Goal: Task Accomplishment & Management: Manage account settings

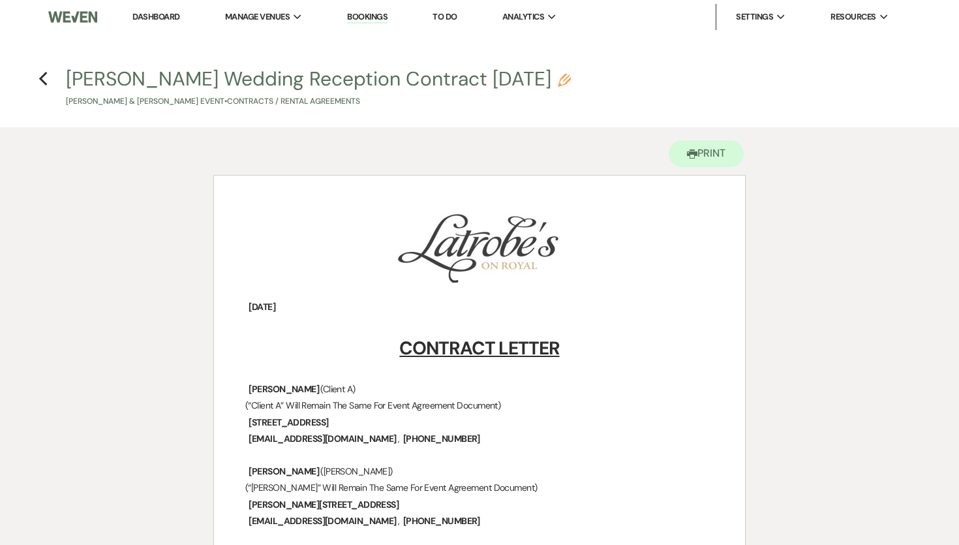
click at [157, 16] on link "Dashboard" at bounding box center [155, 16] width 47 height 11
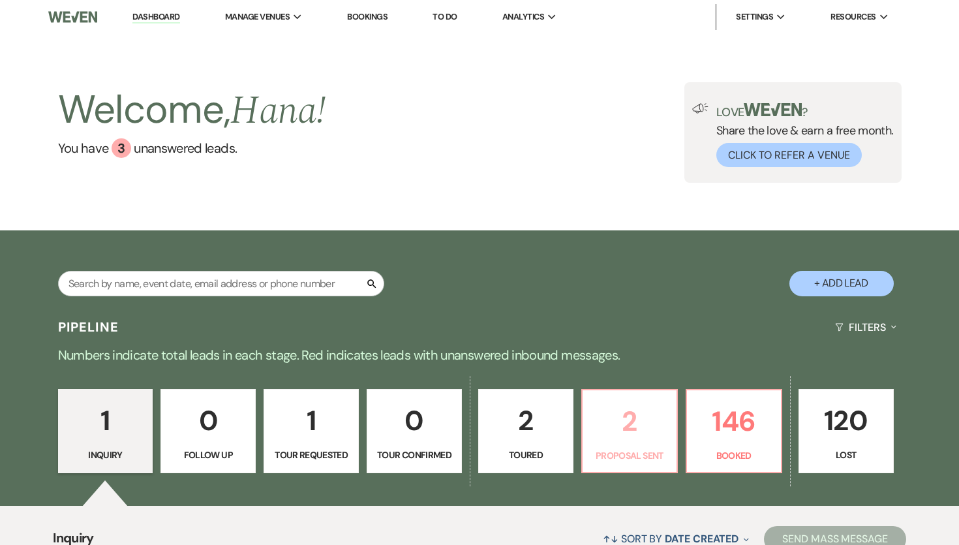
click at [651, 451] on p "Proposal Sent" at bounding box center [630, 455] width 78 height 14
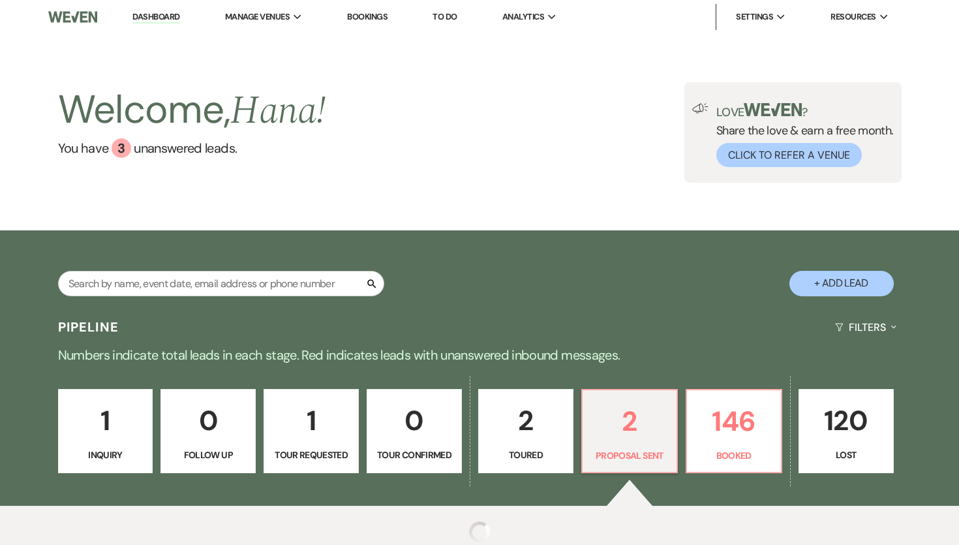
select select "6"
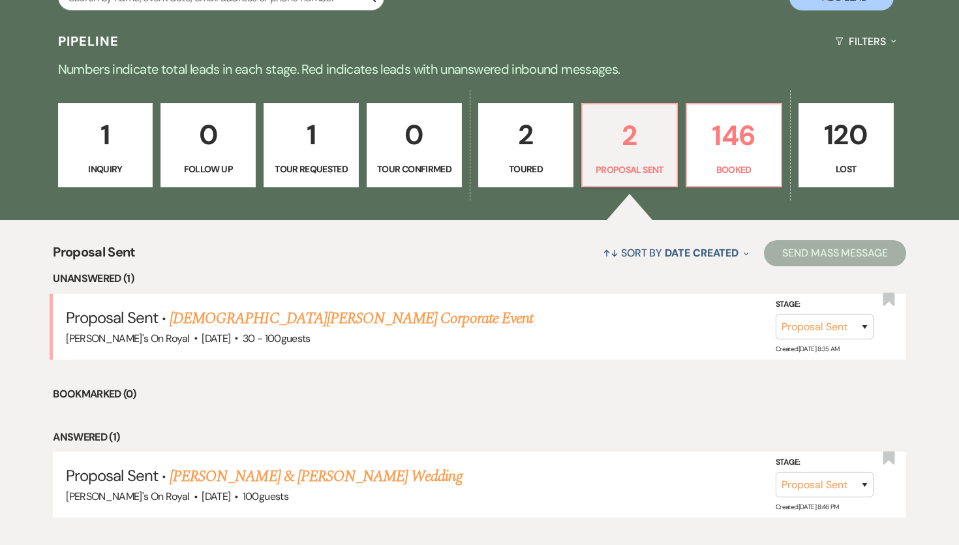
scroll to position [364, 0]
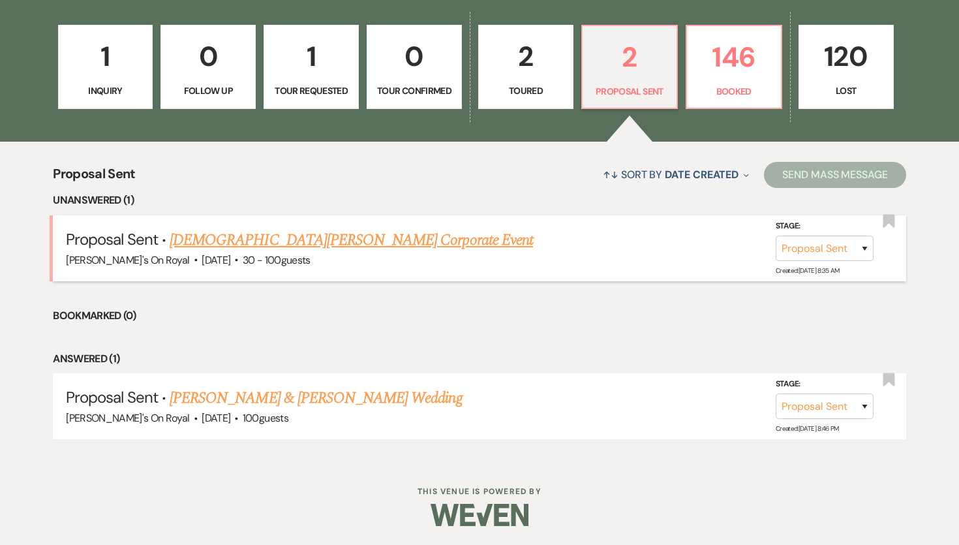
click at [346, 236] on link "[DEMOGRAPHIC_DATA][PERSON_NAME] Corporate Event" at bounding box center [352, 239] width 364 height 23
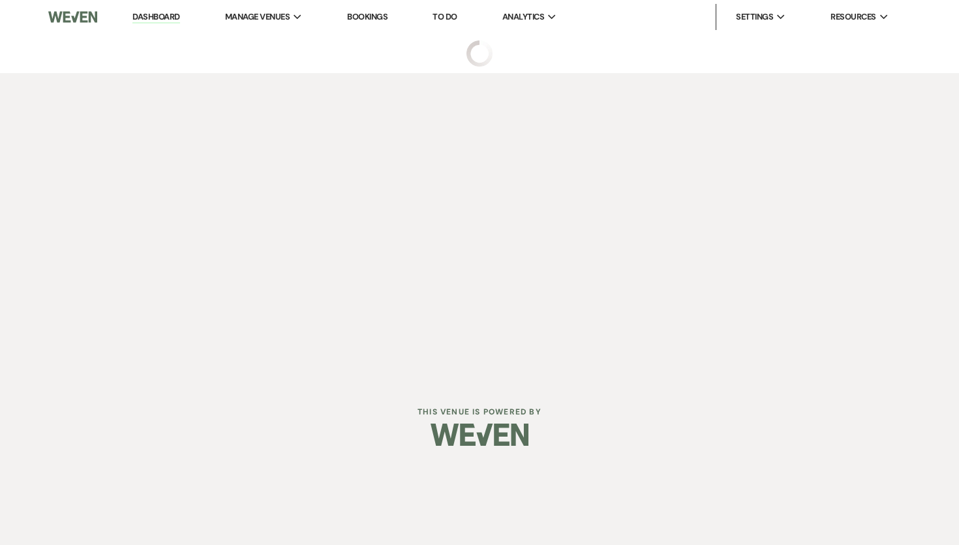
select select "6"
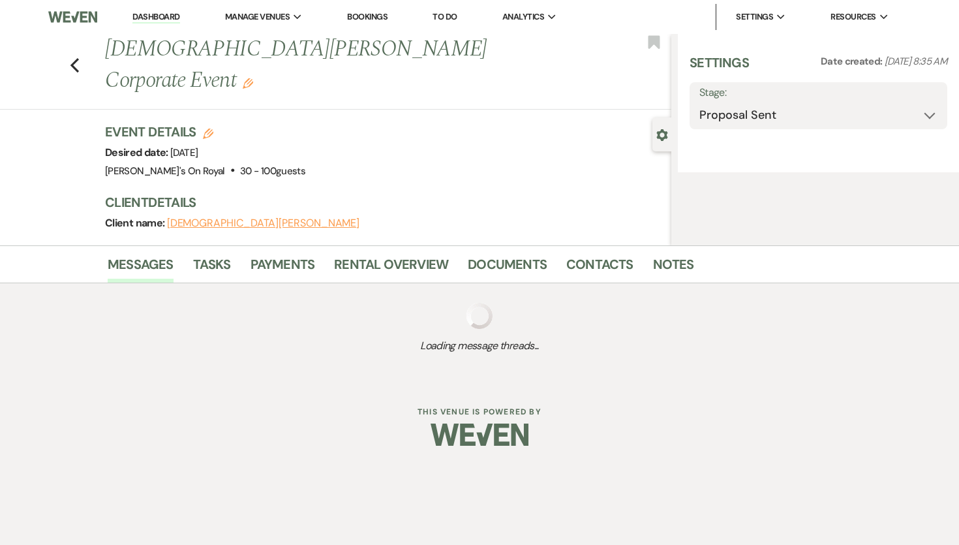
select select "20"
select select "9"
